Goal: Transaction & Acquisition: Purchase product/service

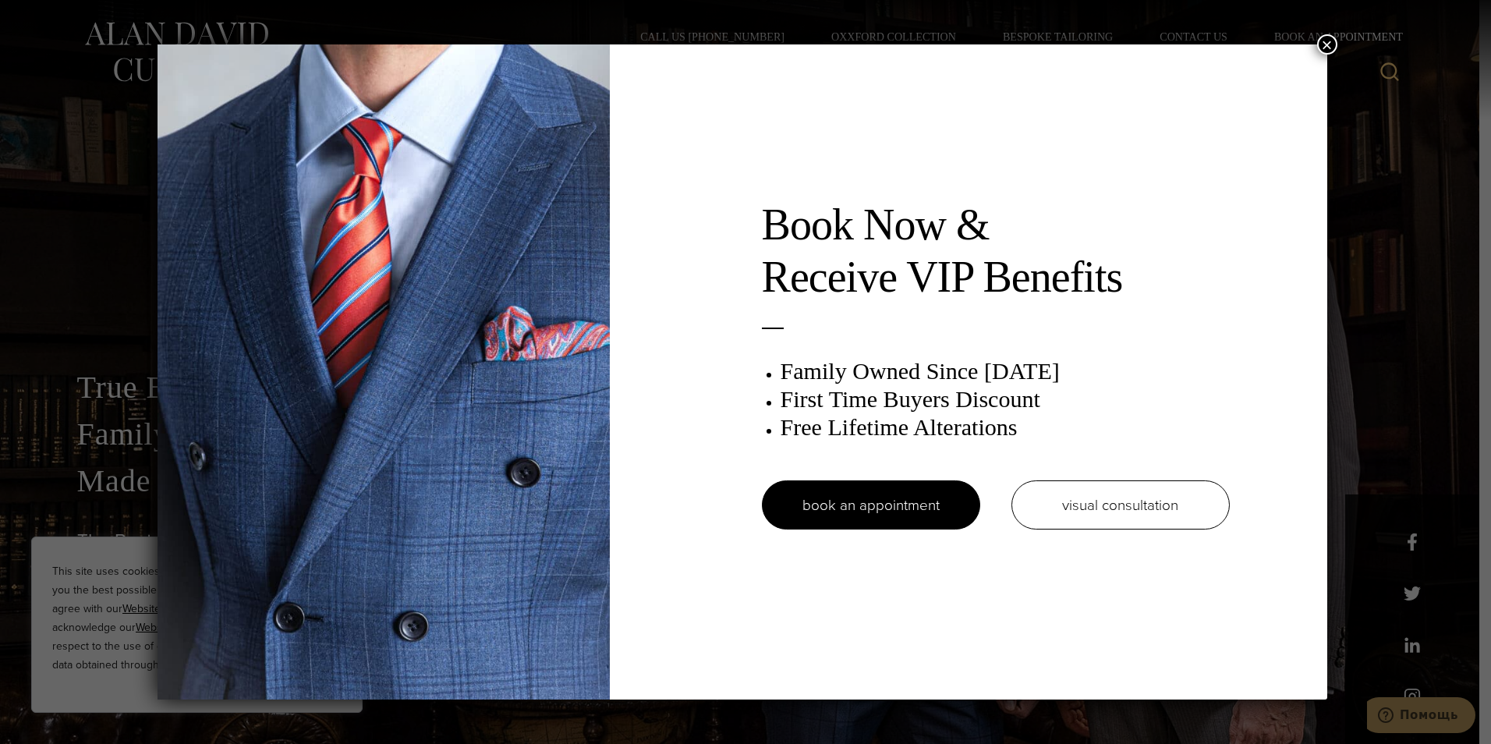
click at [1329, 41] on button "×" at bounding box center [1327, 44] width 20 height 20
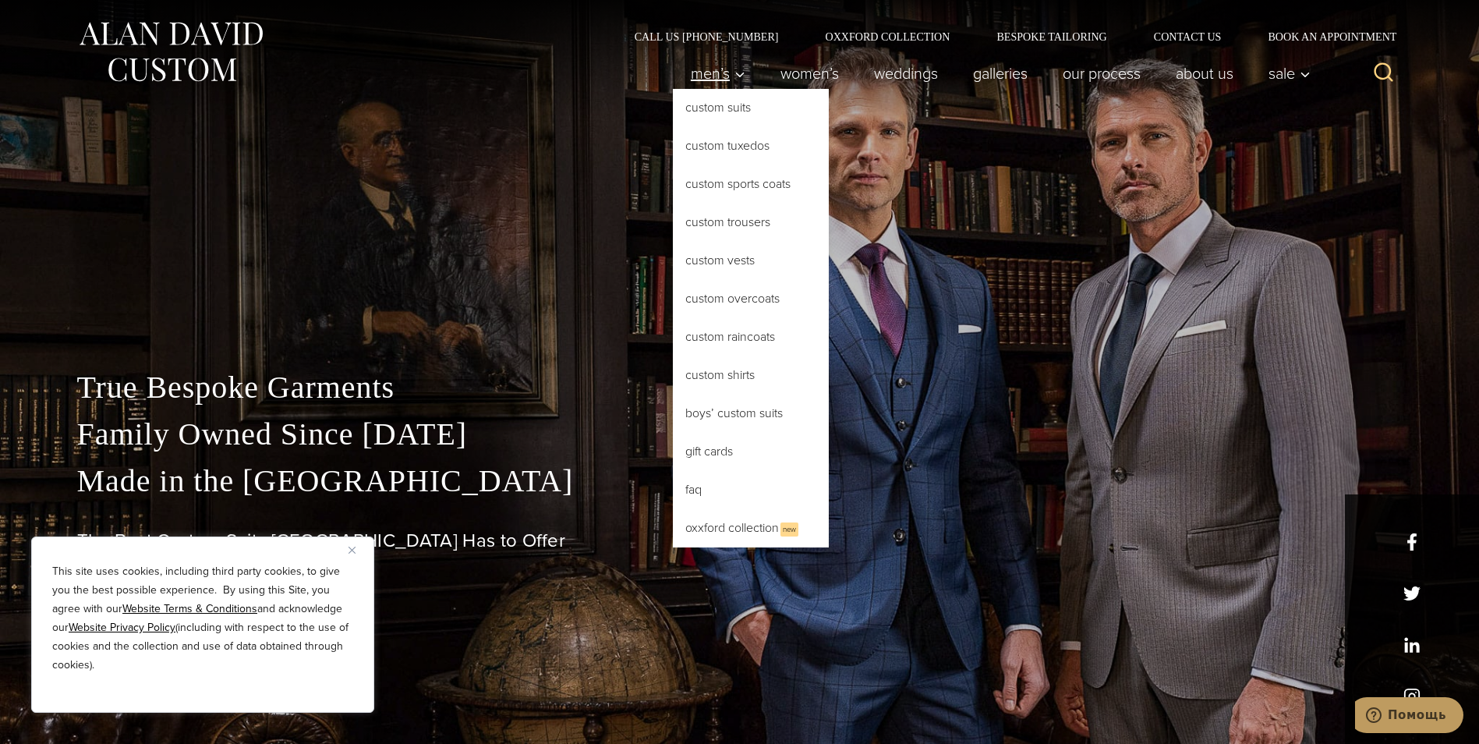
click at [704, 74] on span "Men’s" at bounding box center [718, 74] width 55 height 16
click at [691, 112] on link "Custom Suits" at bounding box center [751, 107] width 156 height 37
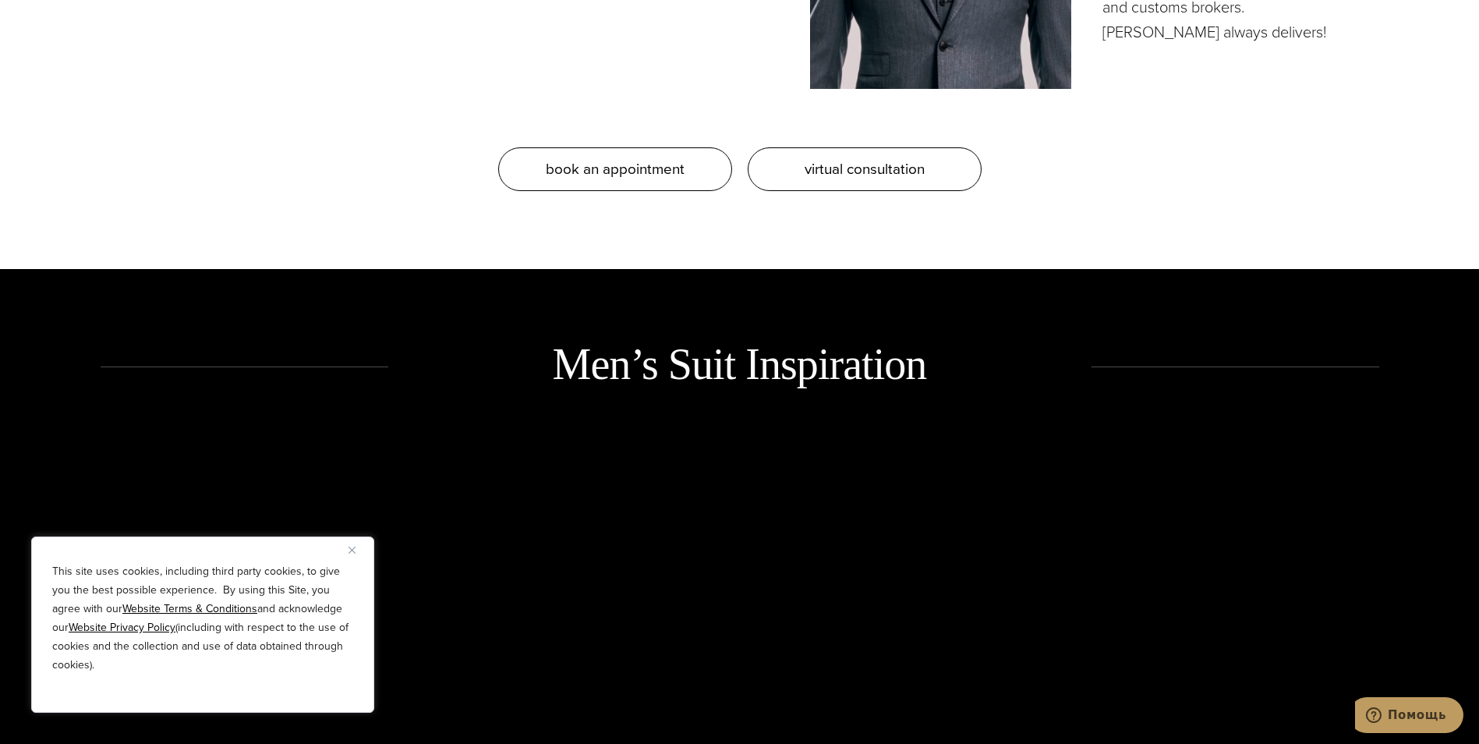
scroll to position [2028, 0]
